Goal: Task Accomplishment & Management: Manage account settings

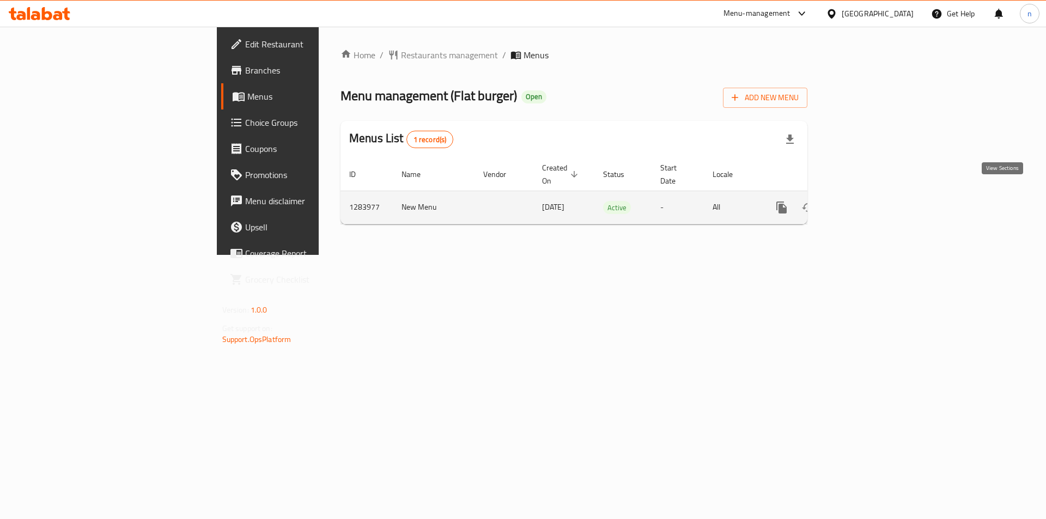
click at [867, 201] on icon "enhanced table" at bounding box center [860, 207] width 13 height 13
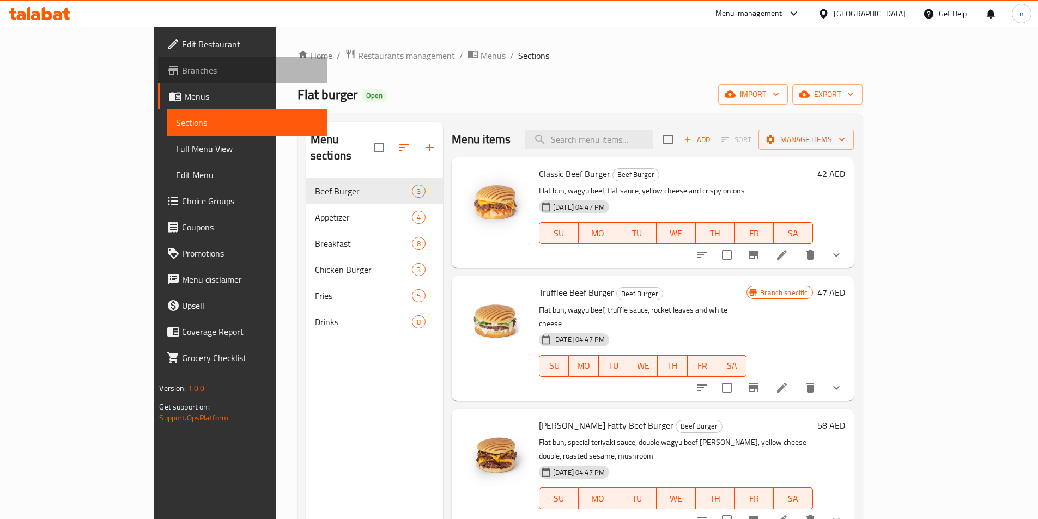
click at [182, 70] on span "Branches" at bounding box center [250, 70] width 136 height 13
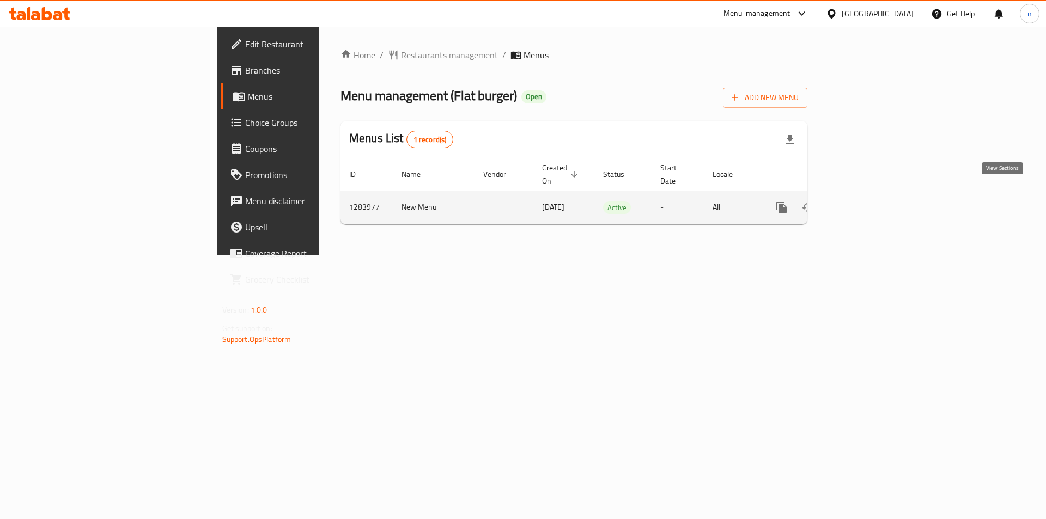
click at [867, 201] on icon "enhanced table" at bounding box center [860, 207] width 13 height 13
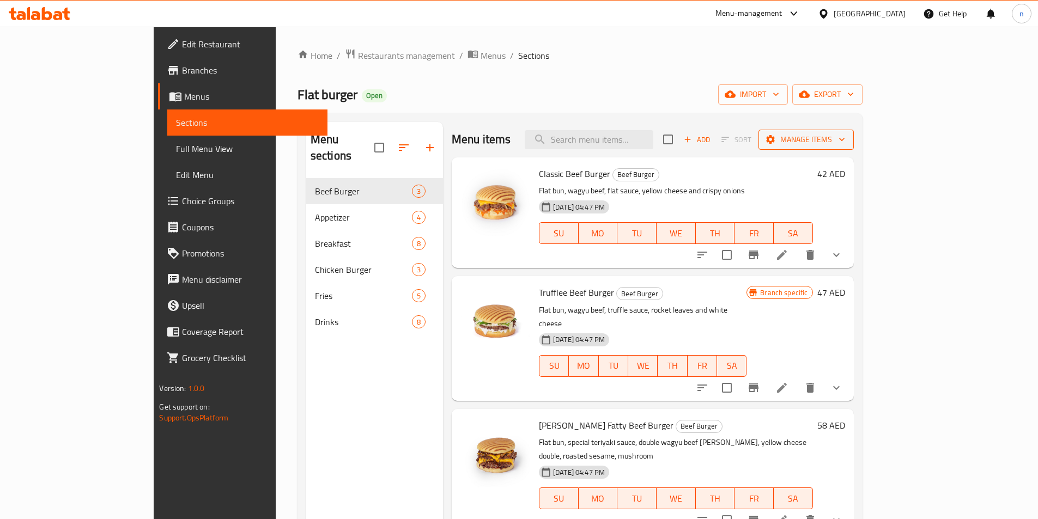
click at [845, 143] on span "Manage items" at bounding box center [806, 140] width 78 height 14
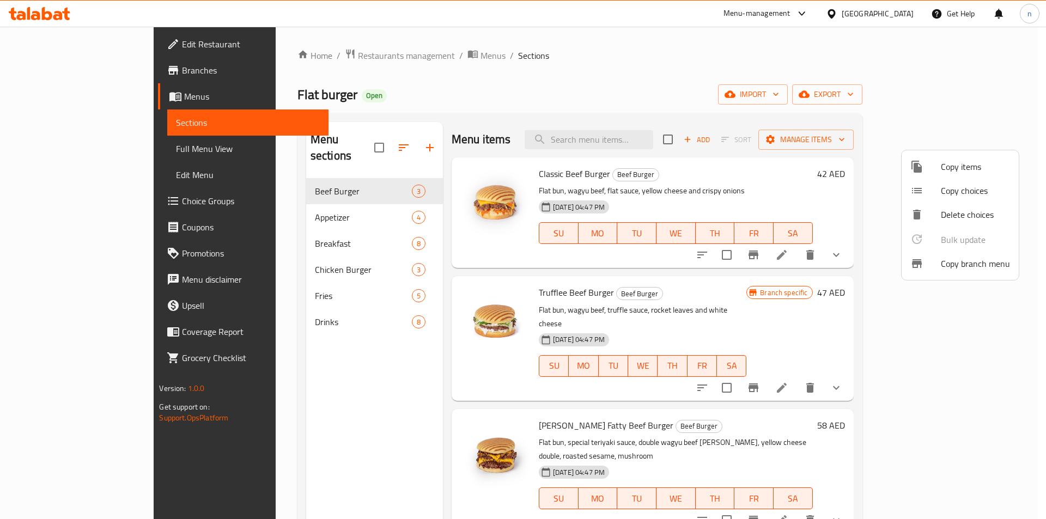
click at [48, 66] on div at bounding box center [523, 259] width 1046 height 519
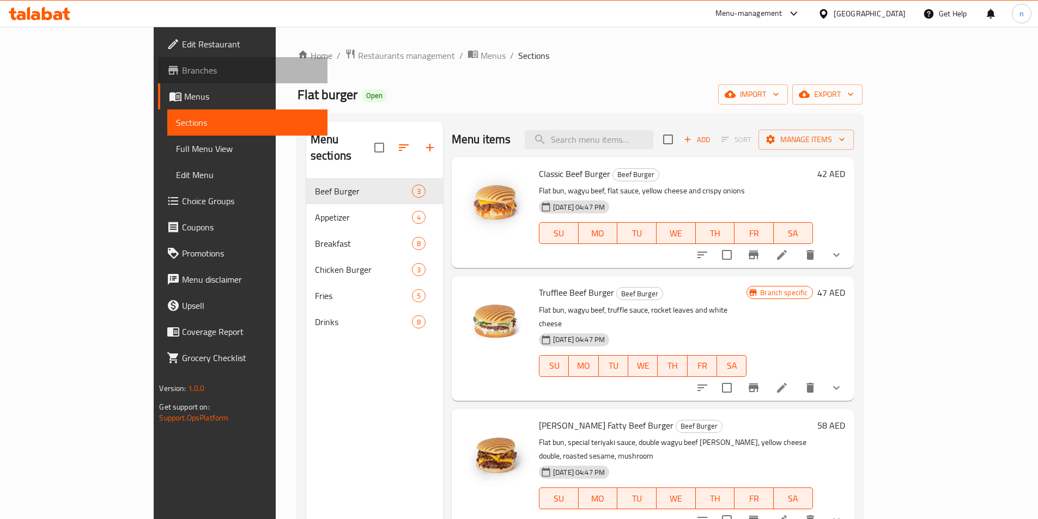
click at [182, 66] on span "Branches" at bounding box center [250, 70] width 136 height 13
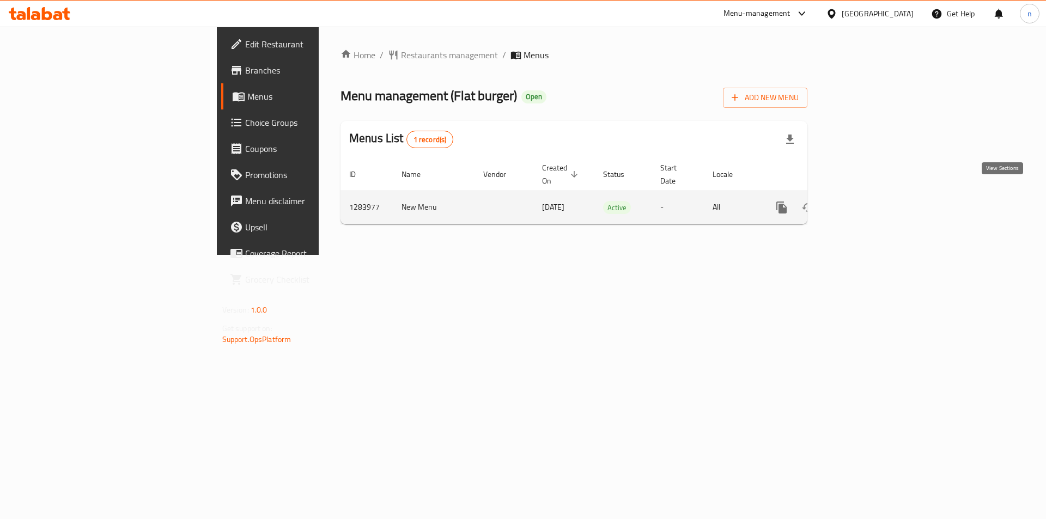
click at [867, 201] on icon "enhanced table" at bounding box center [860, 207] width 13 height 13
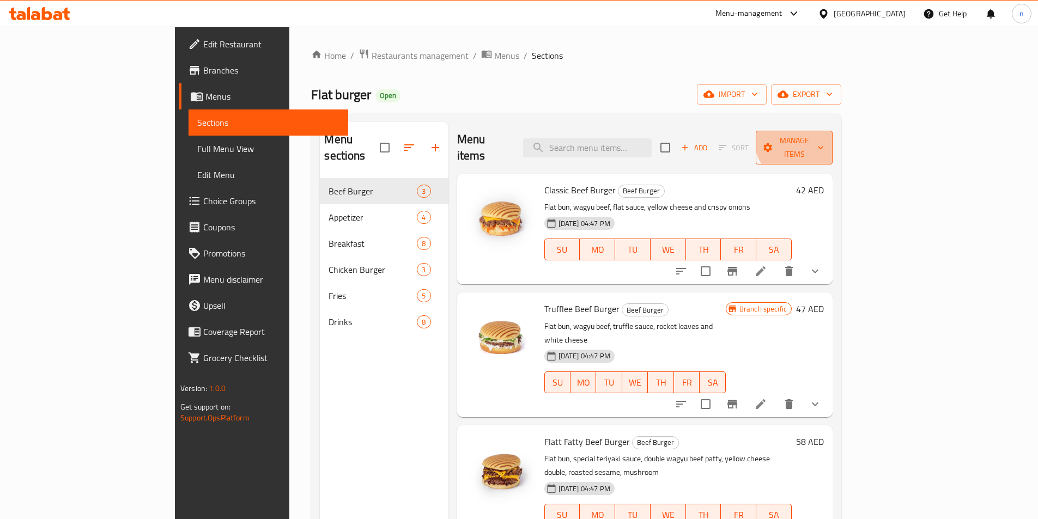
click at [824, 136] on span "Manage items" at bounding box center [794, 147] width 59 height 27
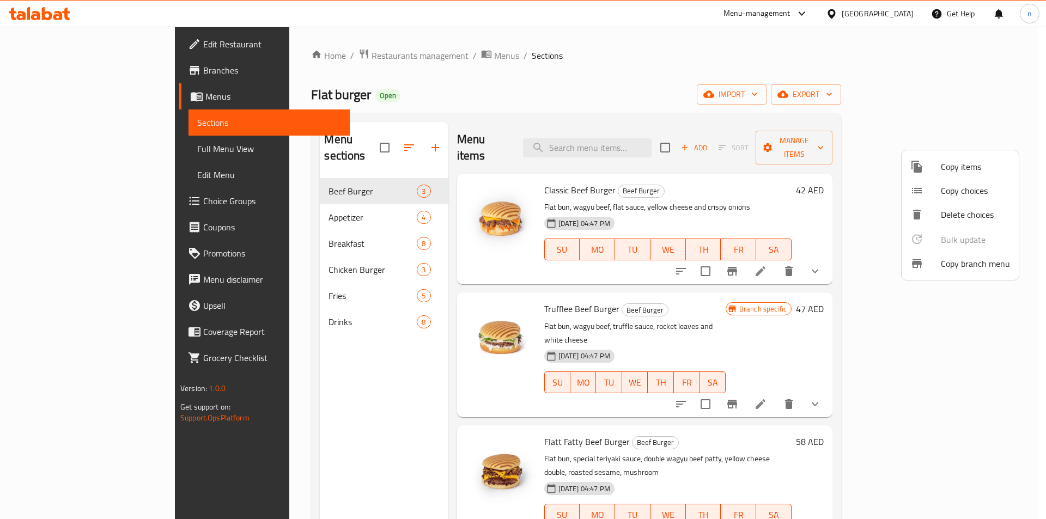
click at [984, 268] on span "Copy branch menu" at bounding box center [975, 263] width 69 height 13
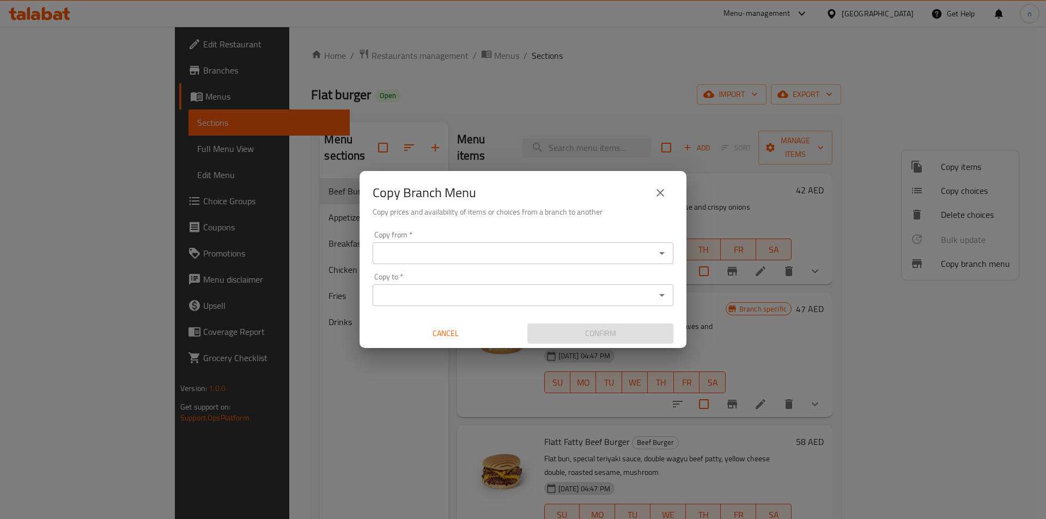
click at [413, 248] on input "Copy from   *" at bounding box center [514, 253] width 276 height 15
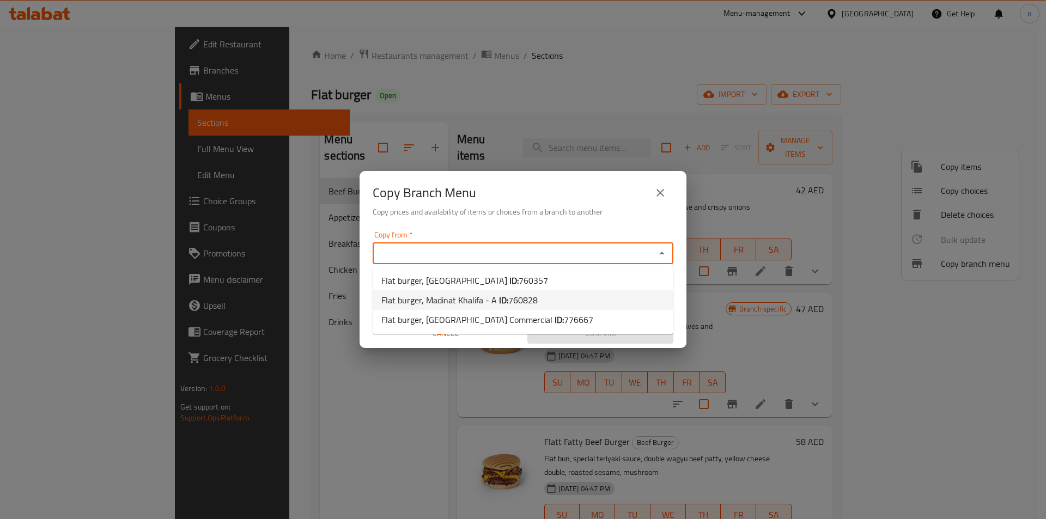
click at [480, 301] on span "Flat burger, Madinat Khalifa - A ID: 760828" at bounding box center [459, 300] width 156 height 13
type input "Flat burger, Madinat Khalifa - A"
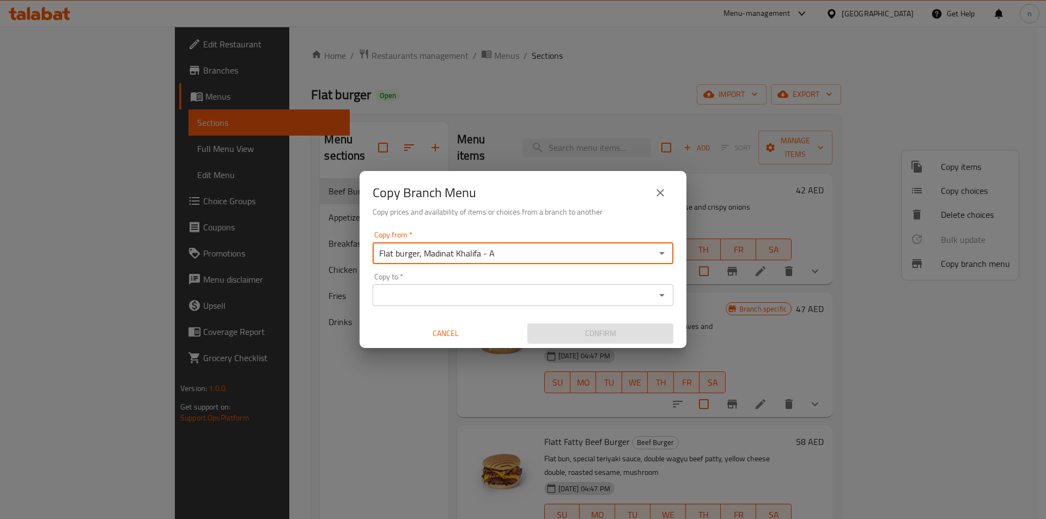
click at [495, 294] on input "Copy to   *" at bounding box center [514, 295] width 276 height 15
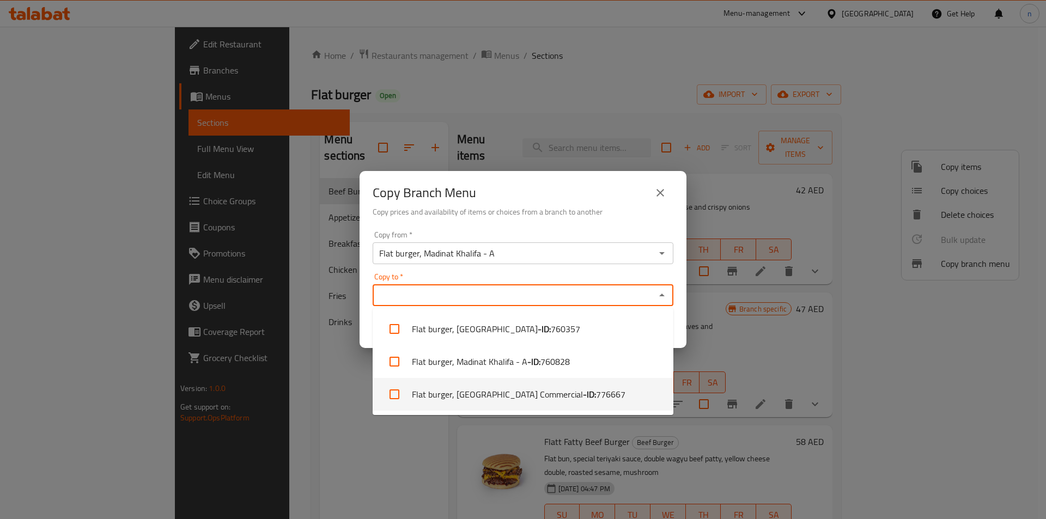
click at [516, 397] on li "Flat burger, Muwaileh Commercial - ID: 776667" at bounding box center [523, 394] width 301 height 33
checkbox input "true"
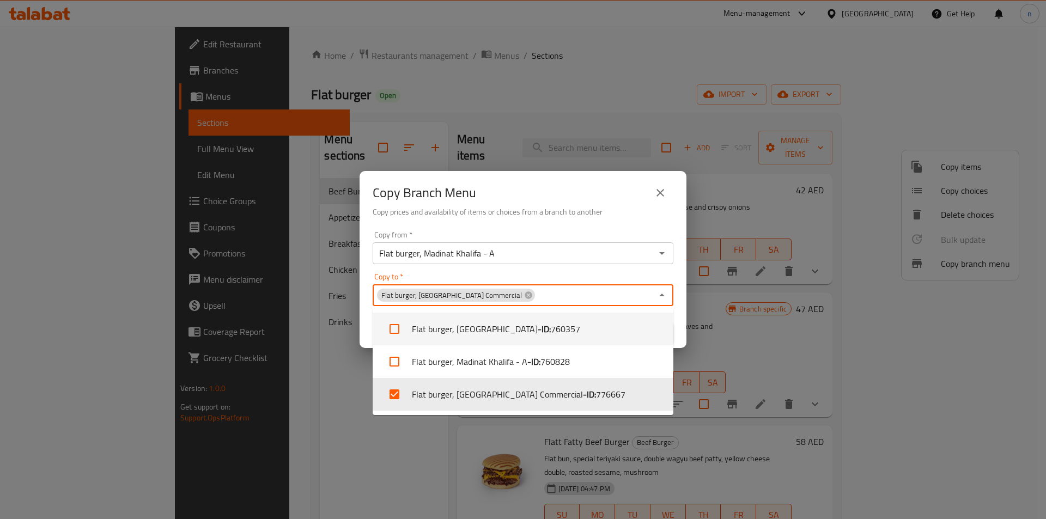
click at [602, 274] on div "Copy to   * Flat burger, Muwaileh Commercial Copy to *" at bounding box center [523, 289] width 301 height 33
click at [680, 296] on div "Copy from   * Flat burger, Madinat Khalifa - A Copy from * Copy to   * Flat bur…" at bounding box center [523, 288] width 327 height 122
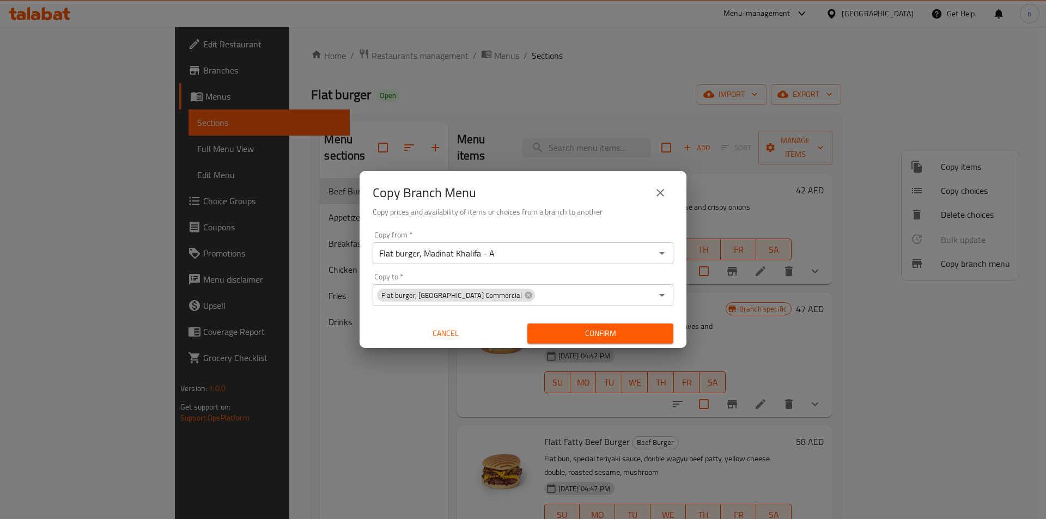
click at [593, 332] on span "Confirm" at bounding box center [600, 334] width 129 height 14
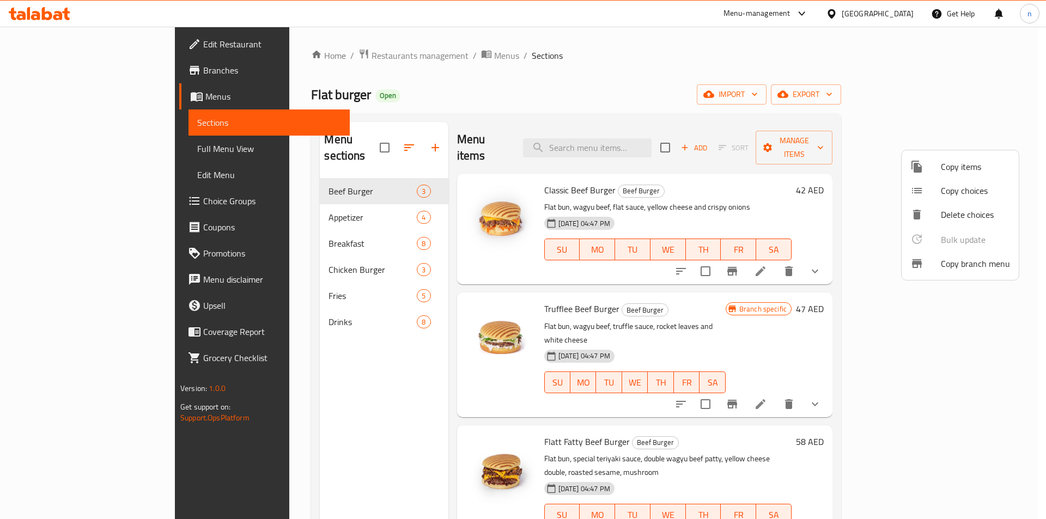
click at [54, 144] on div at bounding box center [523, 259] width 1046 height 519
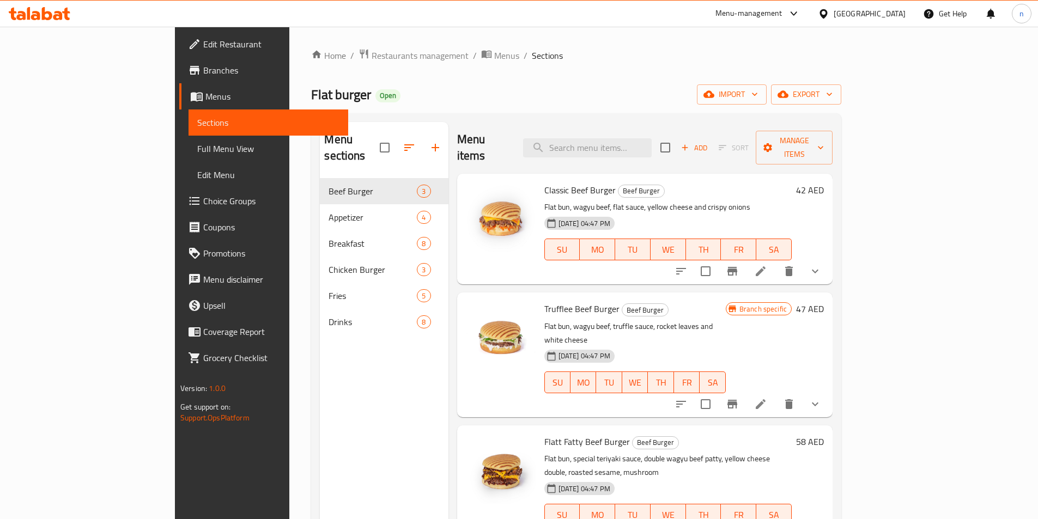
click at [197, 144] on span "Full Menu View" at bounding box center [268, 148] width 142 height 13
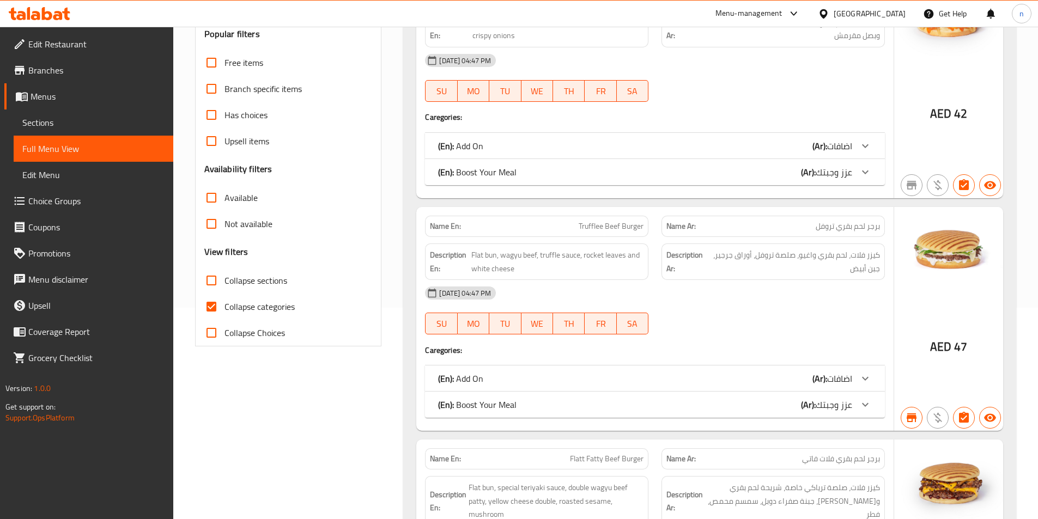
scroll to position [218, 0]
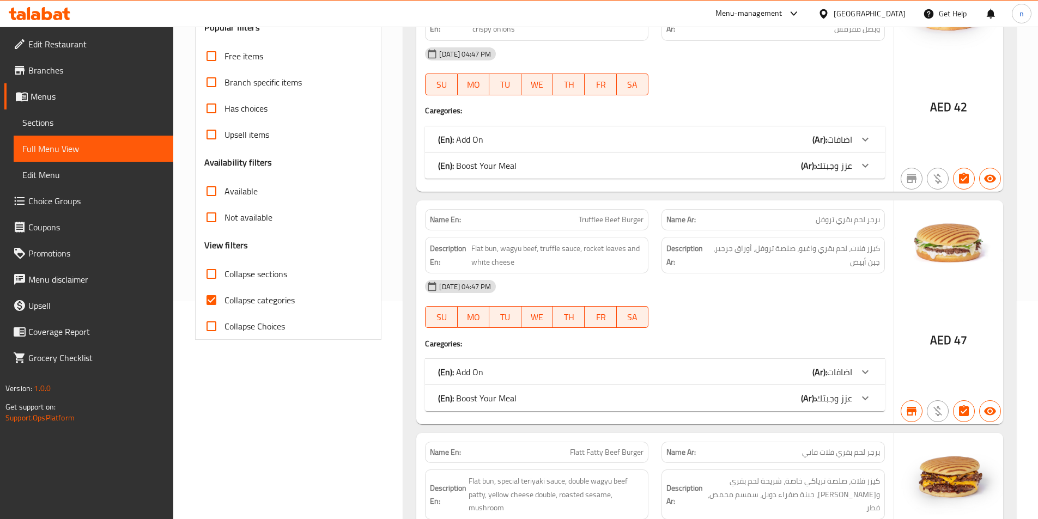
drag, startPoint x: 210, startPoint y: 297, endPoint x: 556, endPoint y: 345, distance: 349.4
click at [210, 297] on input "Collapse categories" at bounding box center [211, 300] width 26 height 26
checkbox input "false"
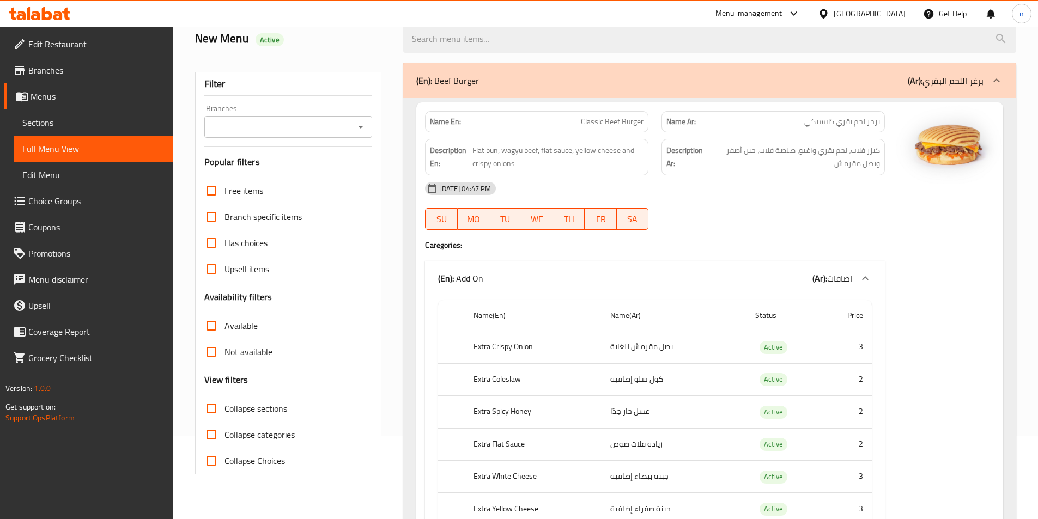
scroll to position [109, 0]
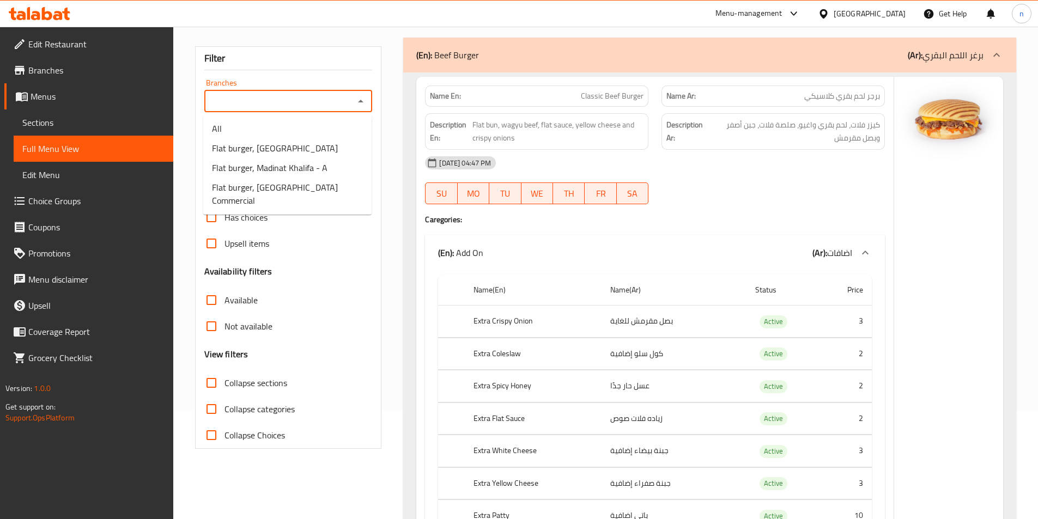
click at [272, 99] on input "Branches" at bounding box center [280, 101] width 144 height 15
click at [282, 174] on span "Flat burger, Madinat Khalifa - A" at bounding box center [270, 167] width 116 height 13
type input "Flat burger, Madinat Khalifa - A"
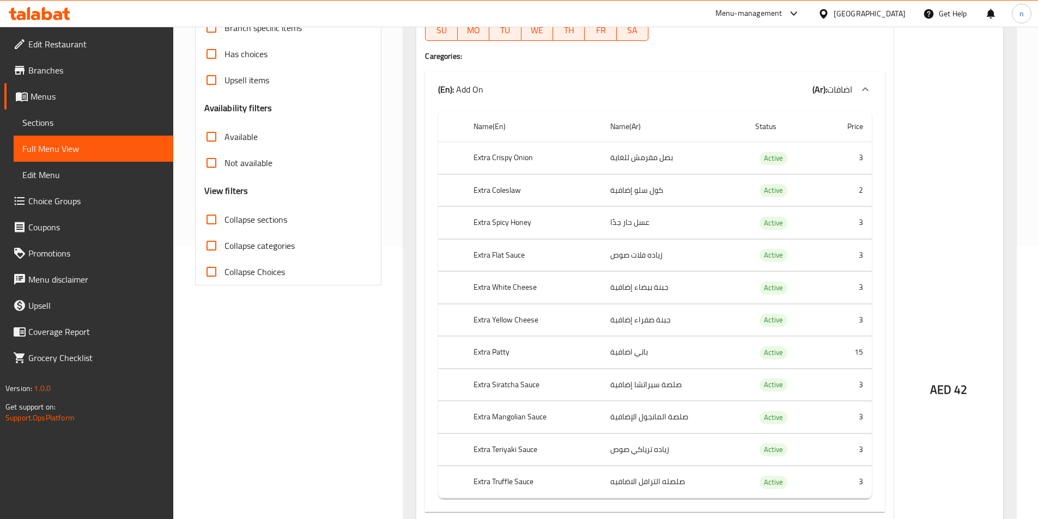
scroll to position [0, 0]
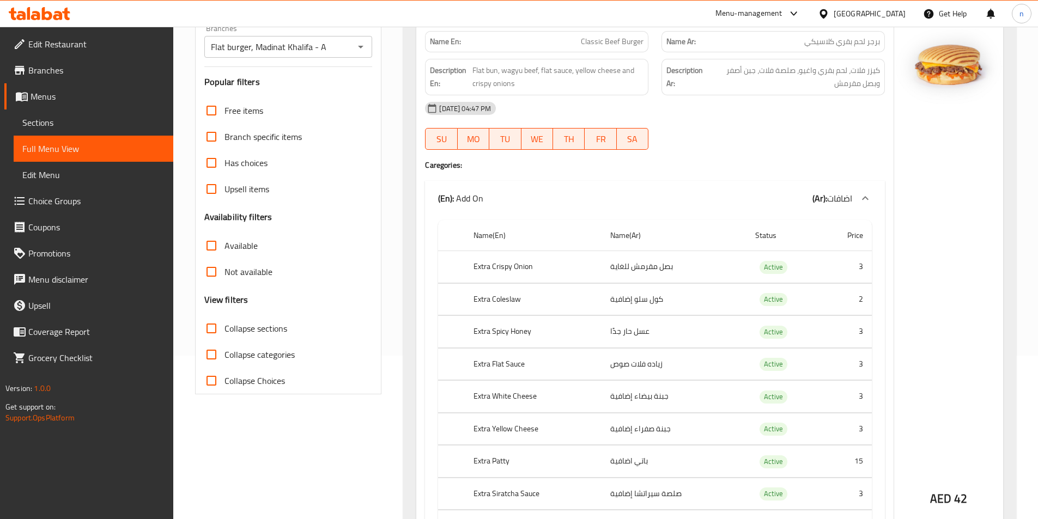
click at [214, 273] on input "Not available" at bounding box center [211, 272] width 26 height 26
checkbox input "true"
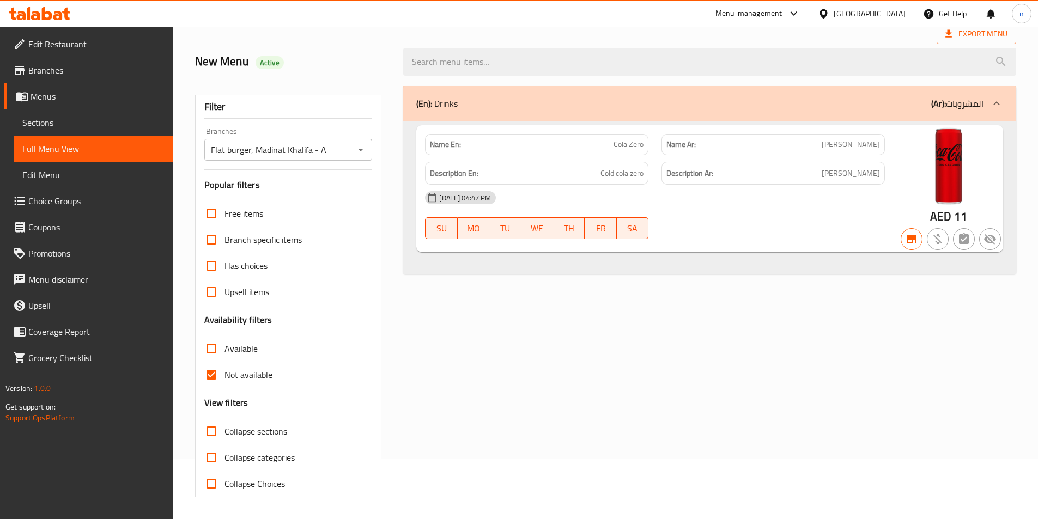
scroll to position [60, 0]
click at [211, 350] on input "Available" at bounding box center [211, 349] width 26 height 26
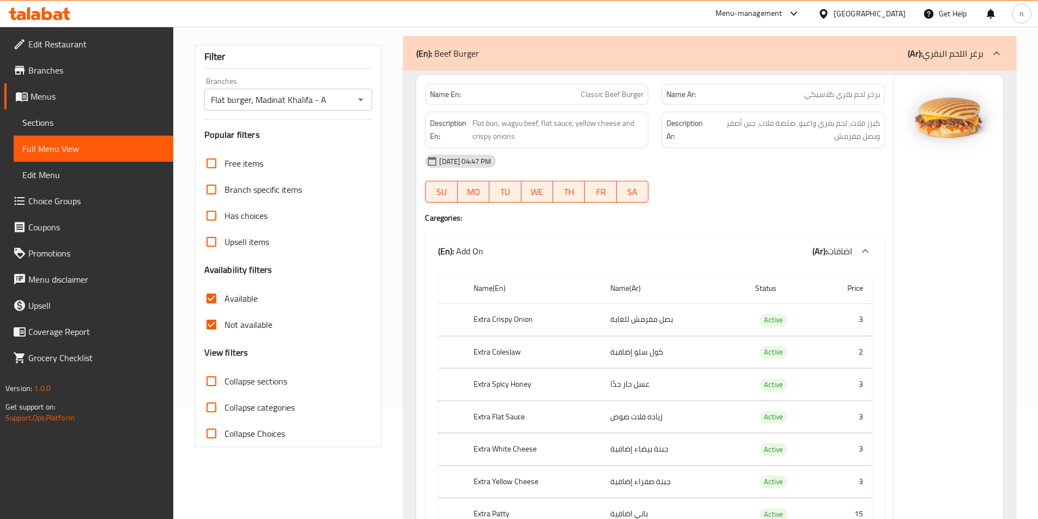
scroll to position [6, 0]
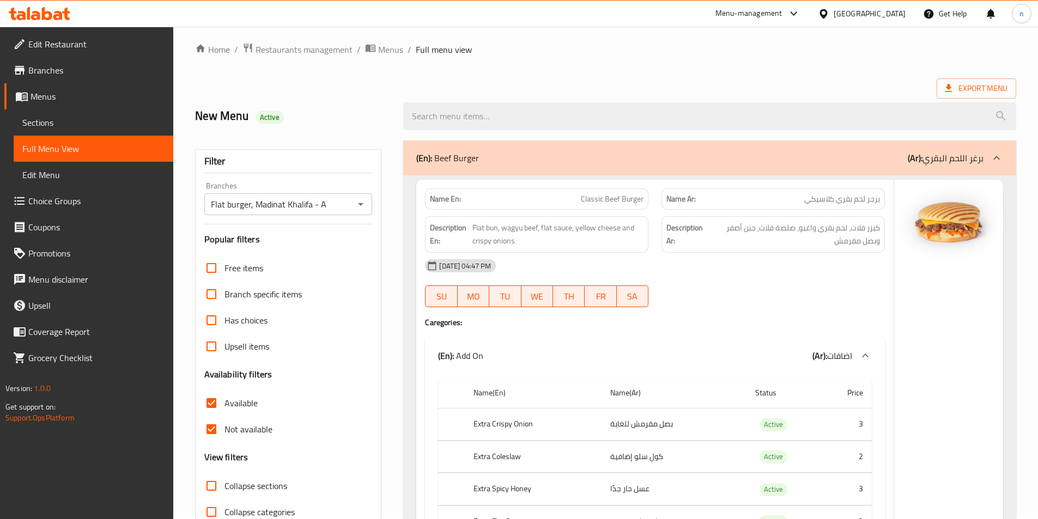
click at [216, 406] on input "Available" at bounding box center [211, 403] width 26 height 26
checkbox input "false"
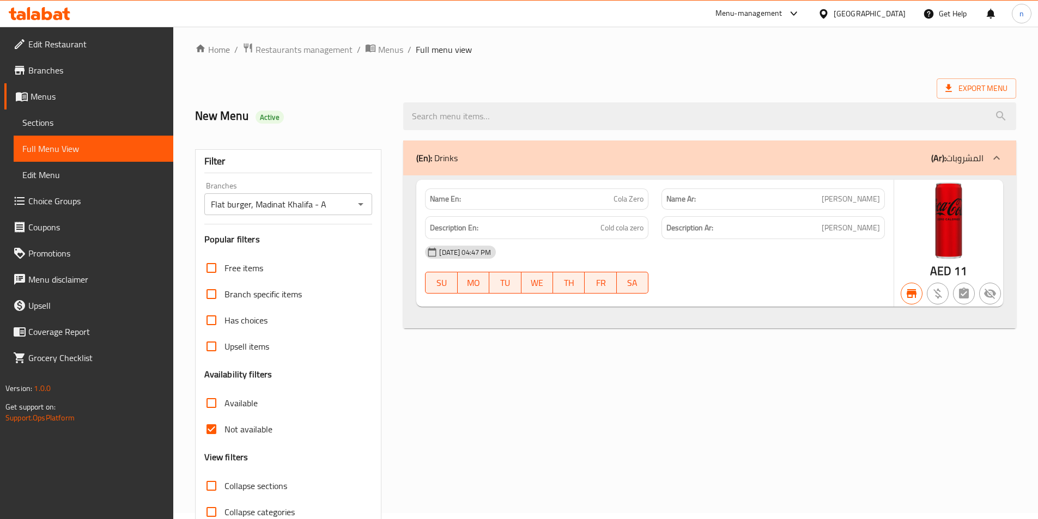
click at [213, 427] on input "Not available" at bounding box center [211, 429] width 26 height 26
checkbox input "false"
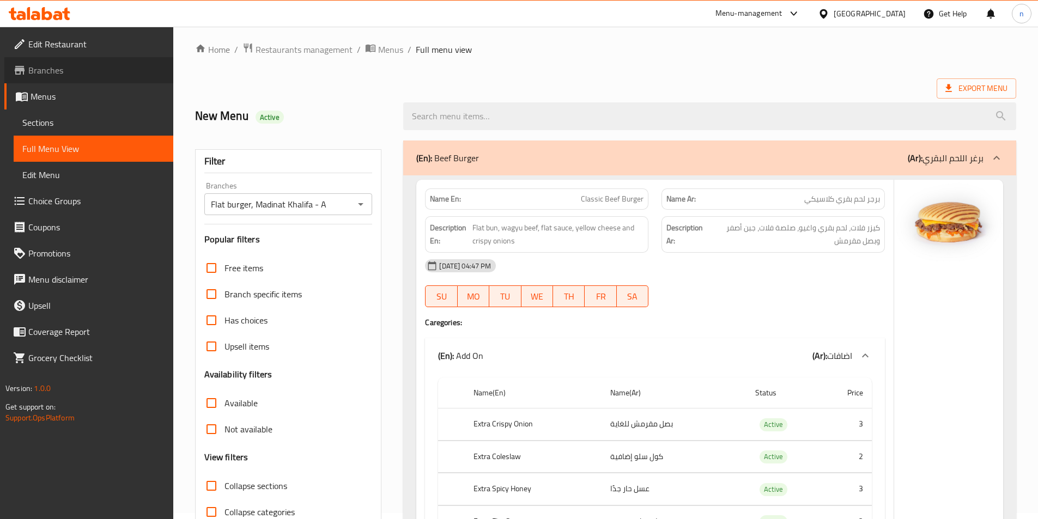
click at [57, 74] on span "Branches" at bounding box center [96, 70] width 136 height 13
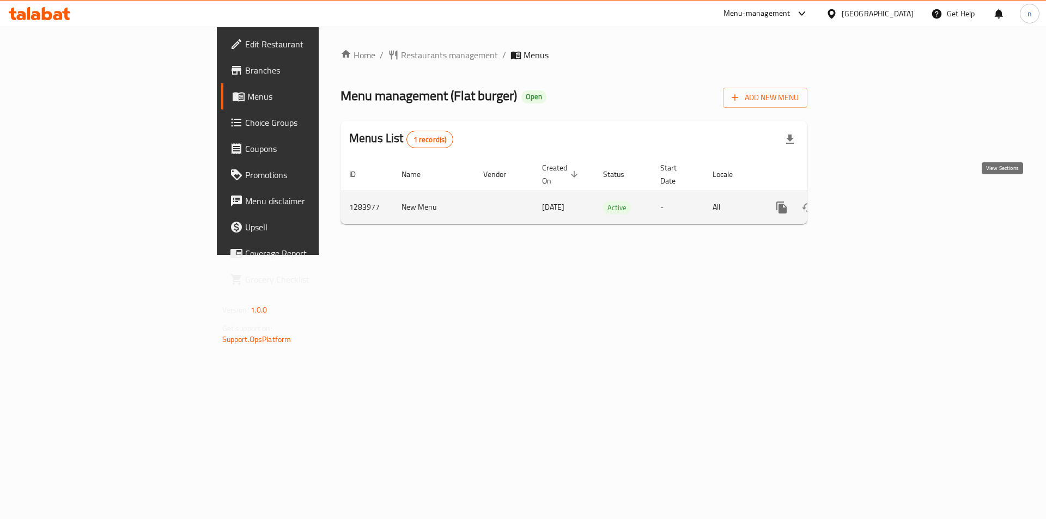
click at [874, 196] on link "enhanced table" at bounding box center [860, 208] width 26 height 26
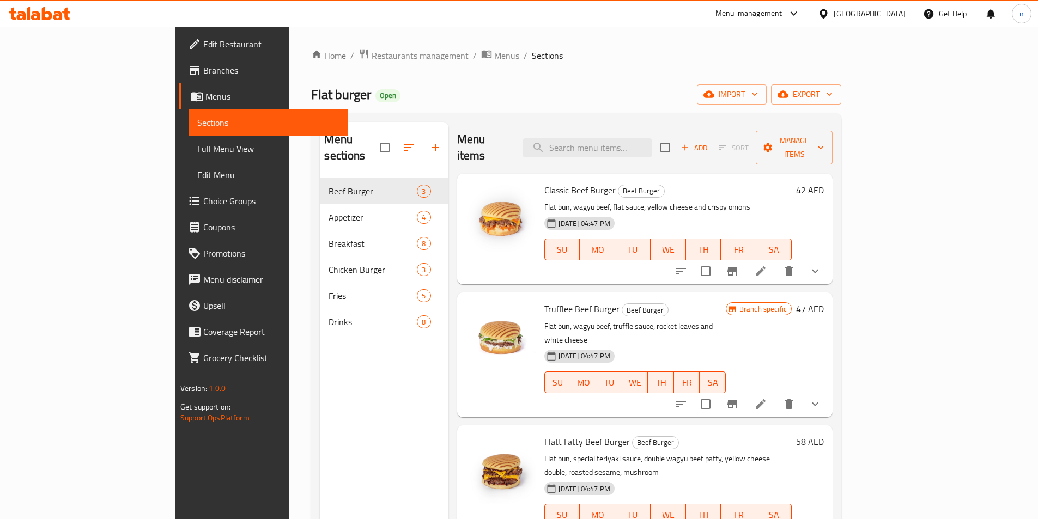
click at [197, 142] on span "Full Menu View" at bounding box center [268, 148] width 142 height 13
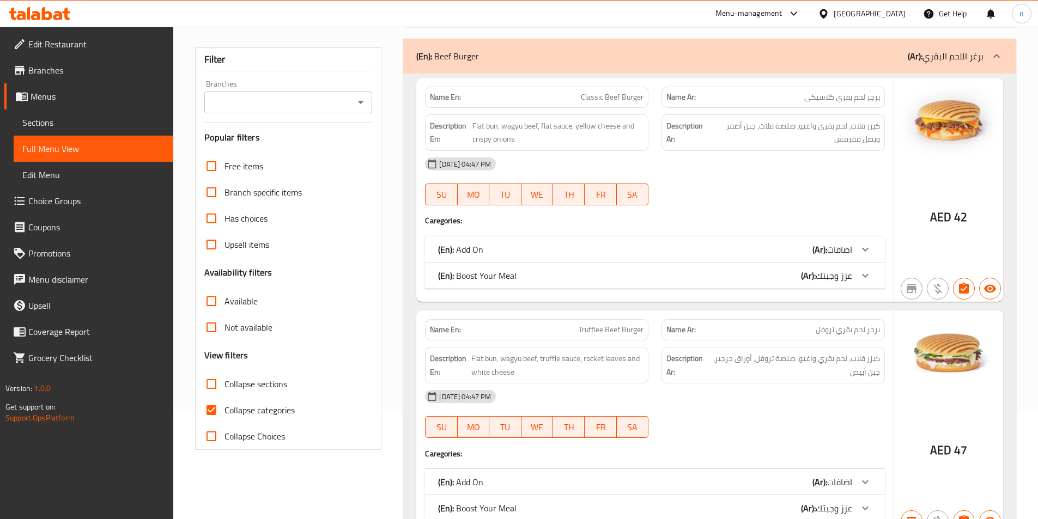
scroll to position [109, 0]
click at [216, 410] on input "Collapse categories" at bounding box center [211, 409] width 26 height 26
checkbox input "false"
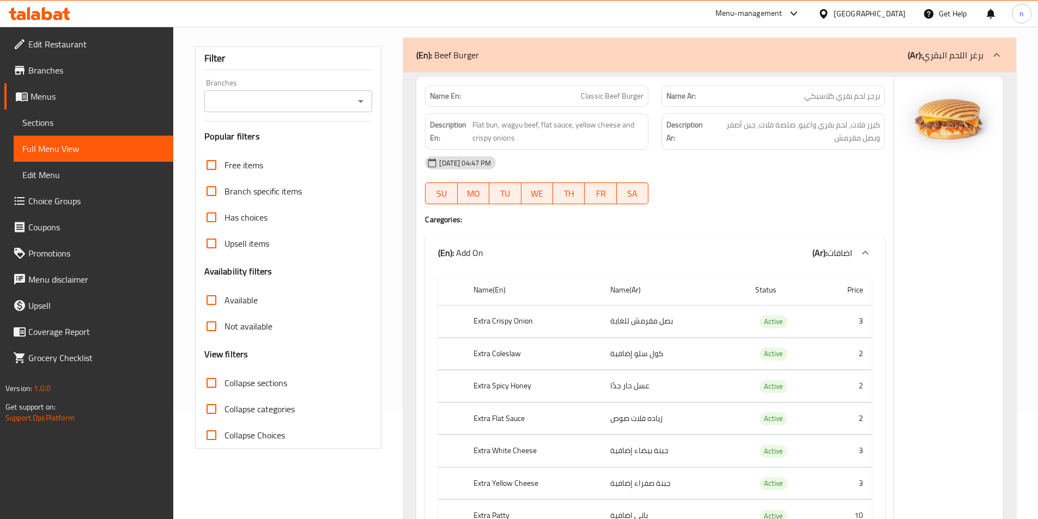
scroll to position [163, 0]
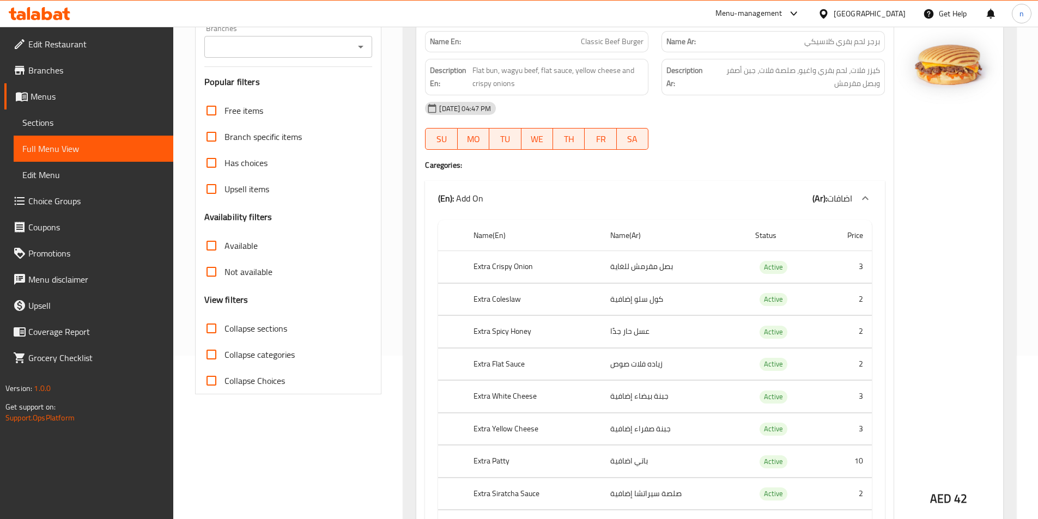
click at [311, 46] on input "Branches" at bounding box center [280, 46] width 144 height 15
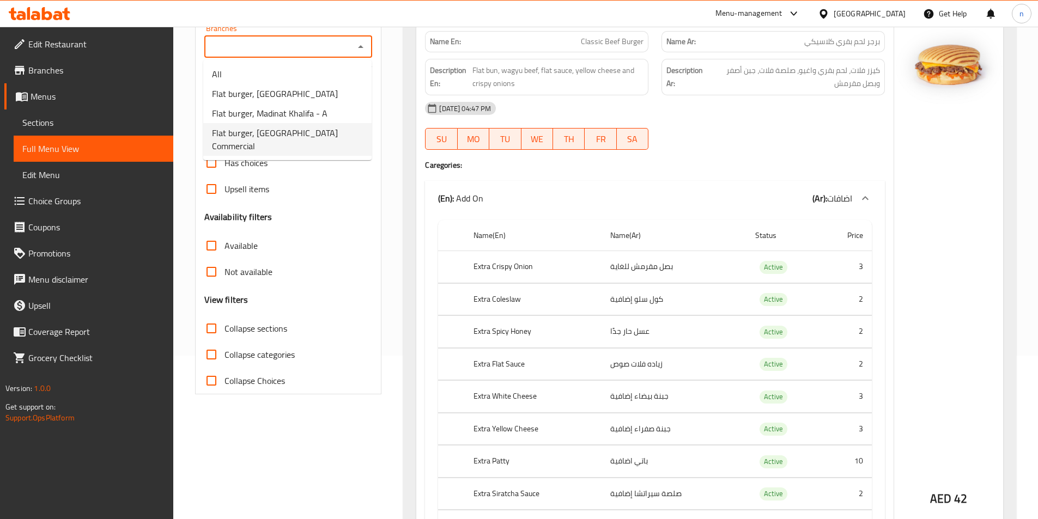
click at [320, 136] on span "Flat burger, Muwaileh Commercial" at bounding box center [287, 139] width 151 height 26
type input "Flat burger, Muwaileh Commercial"
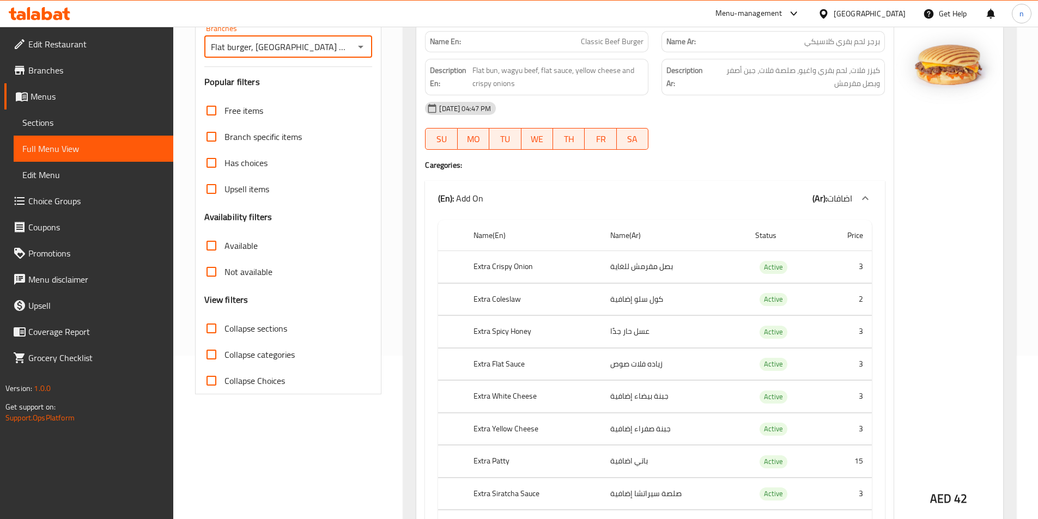
click at [214, 271] on input "Not available" at bounding box center [211, 272] width 26 height 26
checkbox input "true"
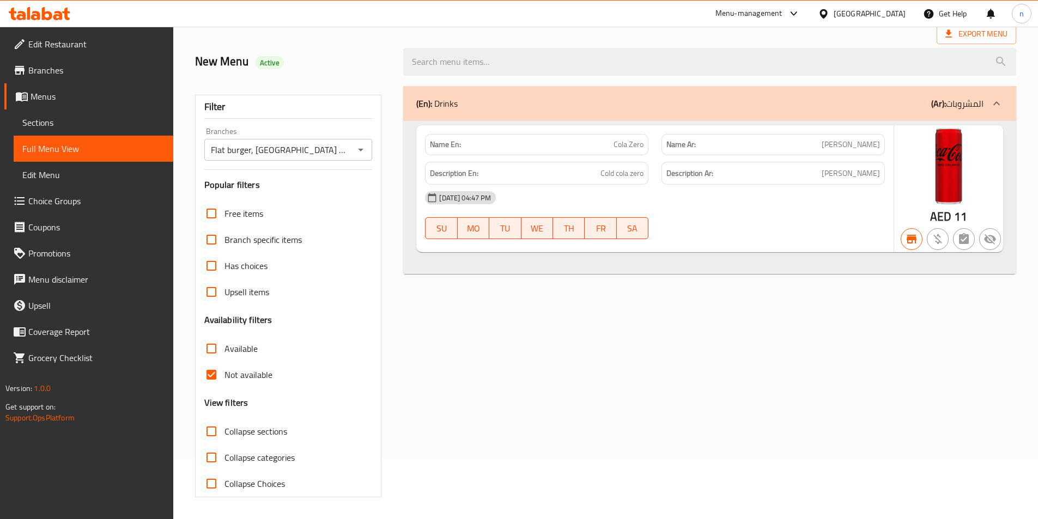
scroll to position [60, 0]
click at [214, 355] on input "Available" at bounding box center [211, 349] width 26 height 26
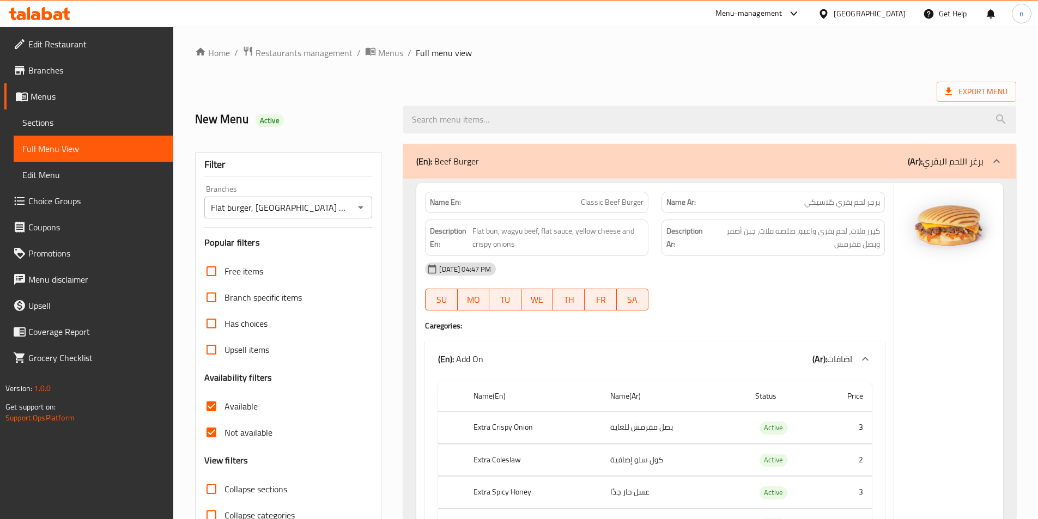
scroll to position [0, 0]
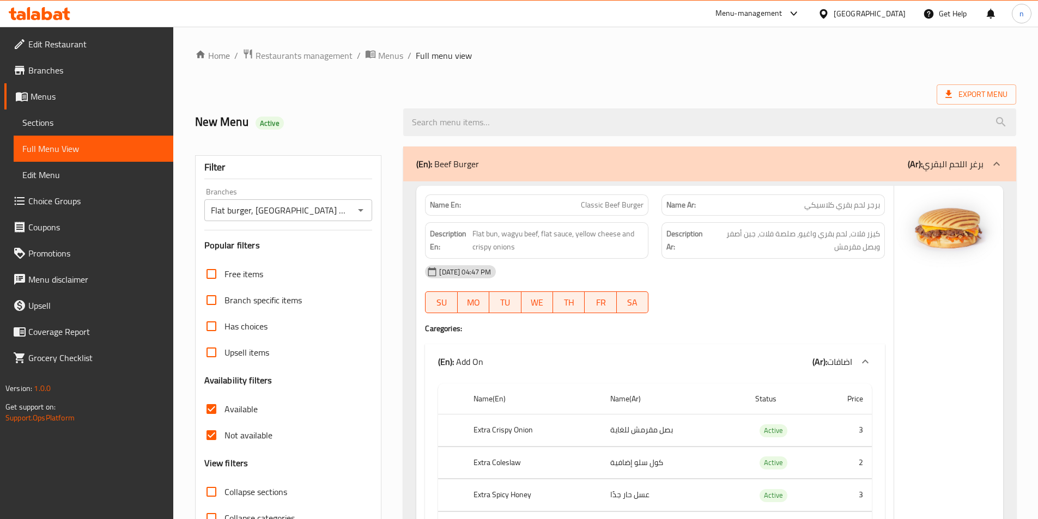
click at [214, 405] on input "Available" at bounding box center [211, 409] width 26 height 26
checkbox input "false"
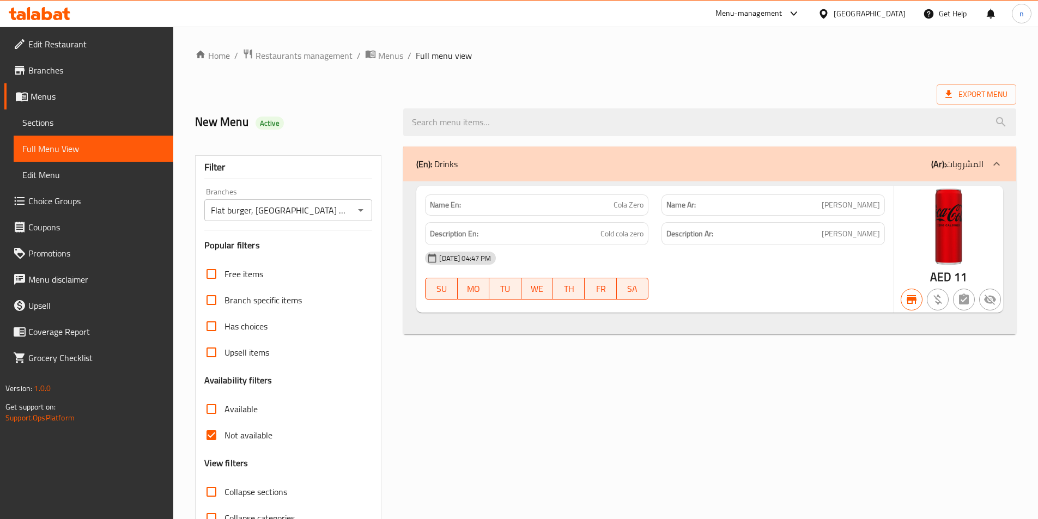
click at [211, 436] on input "Not available" at bounding box center [211, 435] width 26 height 26
checkbox input "false"
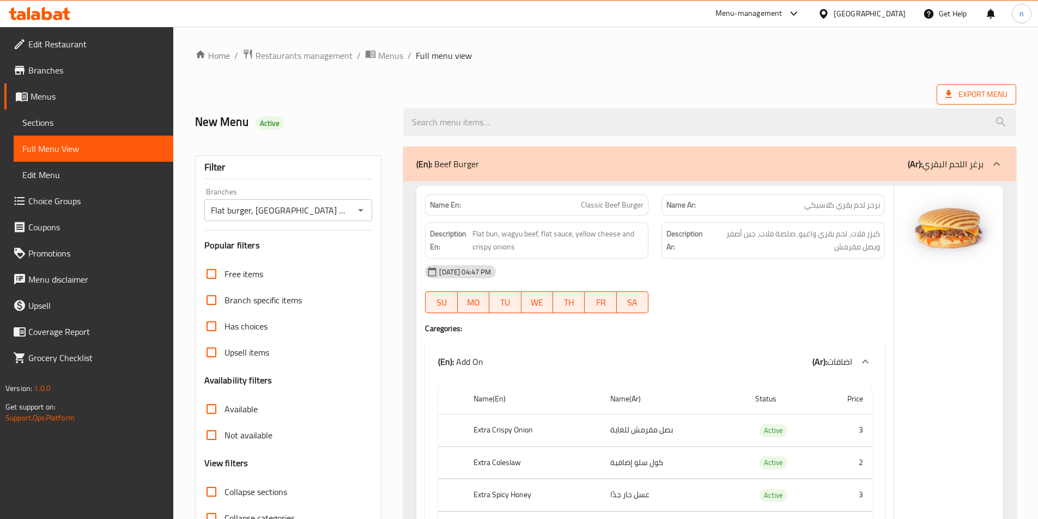
click at [975, 97] on span "Export Menu" at bounding box center [976, 95] width 62 height 14
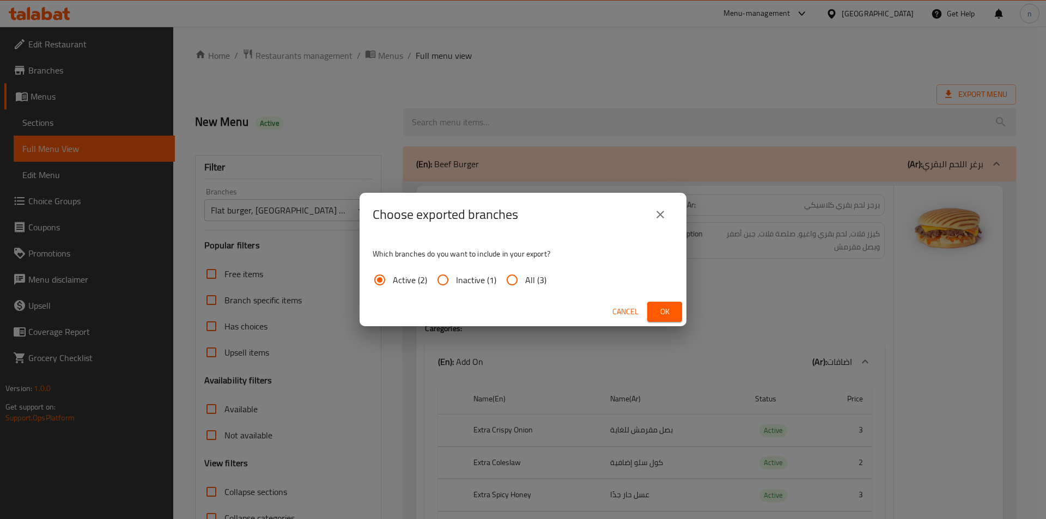
click at [512, 280] on input "All (3)" at bounding box center [512, 280] width 26 height 26
radio input "true"
click at [659, 320] on button "Ok" at bounding box center [664, 312] width 35 height 20
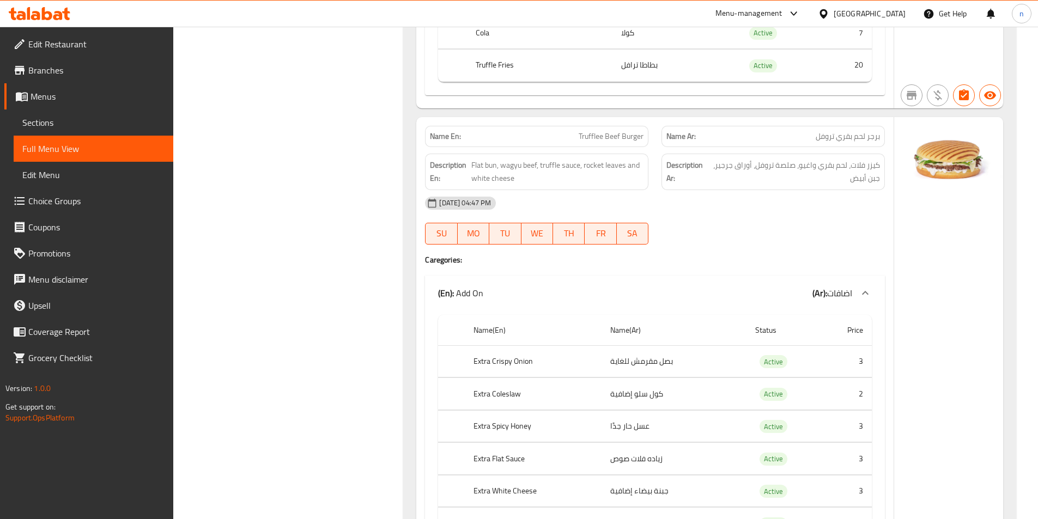
scroll to position [981, 0]
